Goal: Task Accomplishment & Management: Use online tool/utility

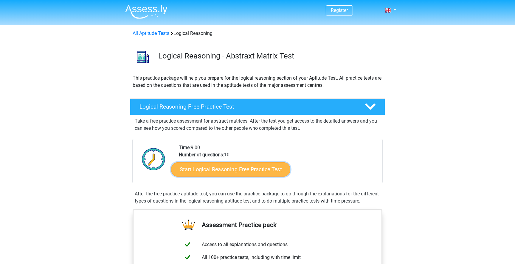
click at [268, 173] on link "Start Logical Reasoning Free Practice Test" at bounding box center [230, 169] width 119 height 14
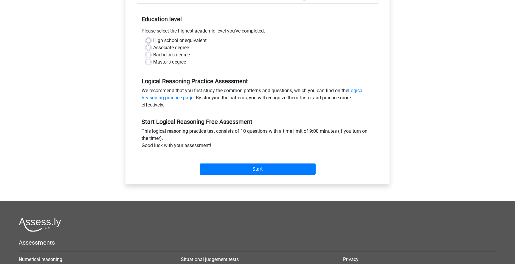
scroll to position [129, 0]
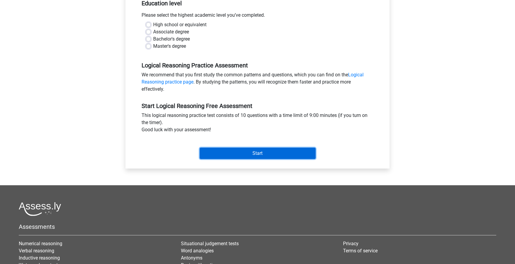
click at [266, 156] on input "Start" at bounding box center [258, 153] width 116 height 11
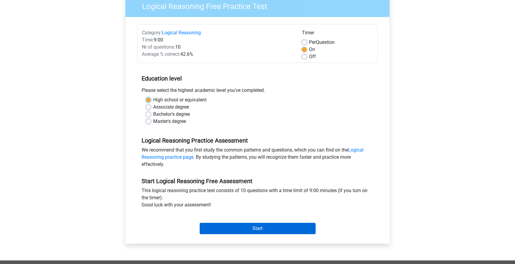
scroll to position [47, 0]
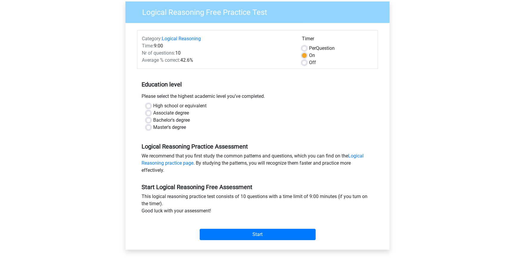
click at [243, 113] on div "Associate degree" at bounding box center [257, 112] width 223 height 7
click at [153, 106] on label "High school or equivalent" at bounding box center [179, 105] width 53 height 7
click at [151, 106] on input "High school or equivalent" at bounding box center [148, 105] width 5 height 6
radio input "true"
